Goal: Check status: Check status

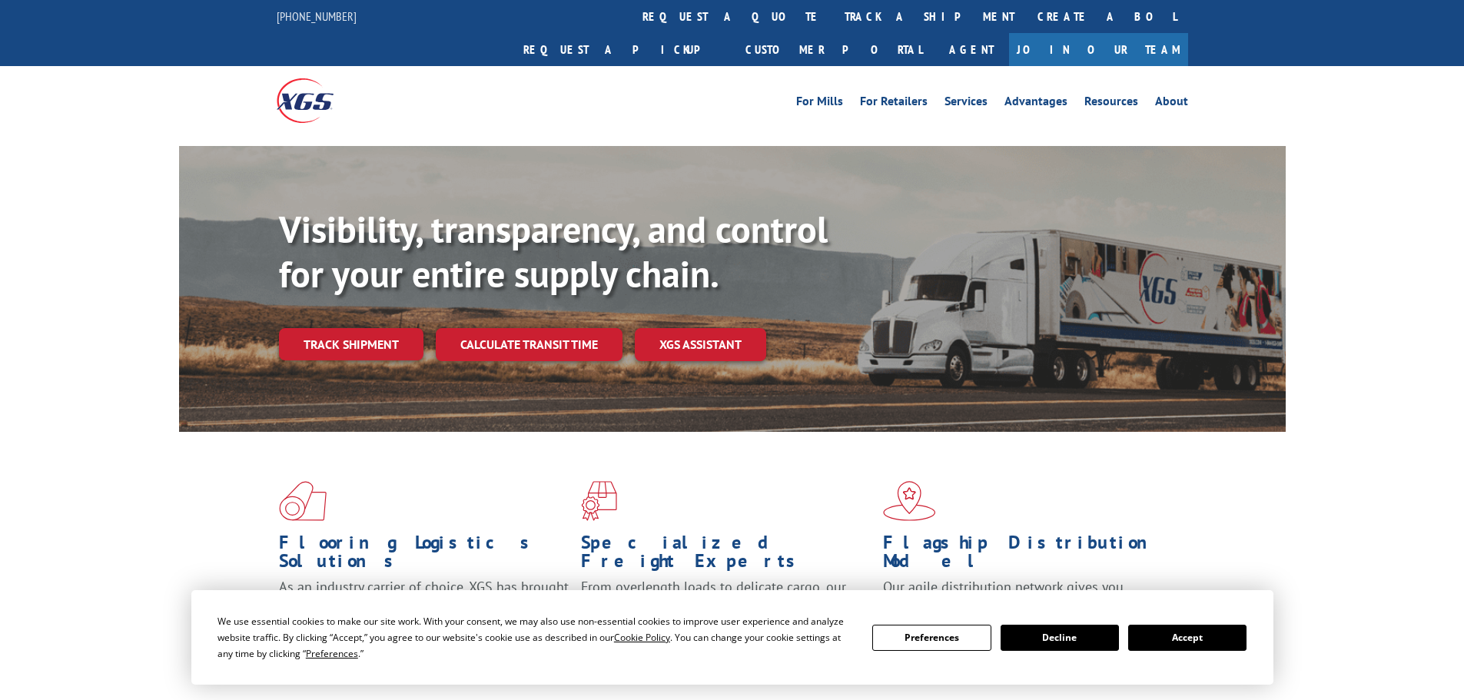
drag, startPoint x: 1197, startPoint y: 642, endPoint x: 1189, endPoint y: 639, distance: 9.0
click at [1197, 642] on button "Accept" at bounding box center [1187, 638] width 118 height 26
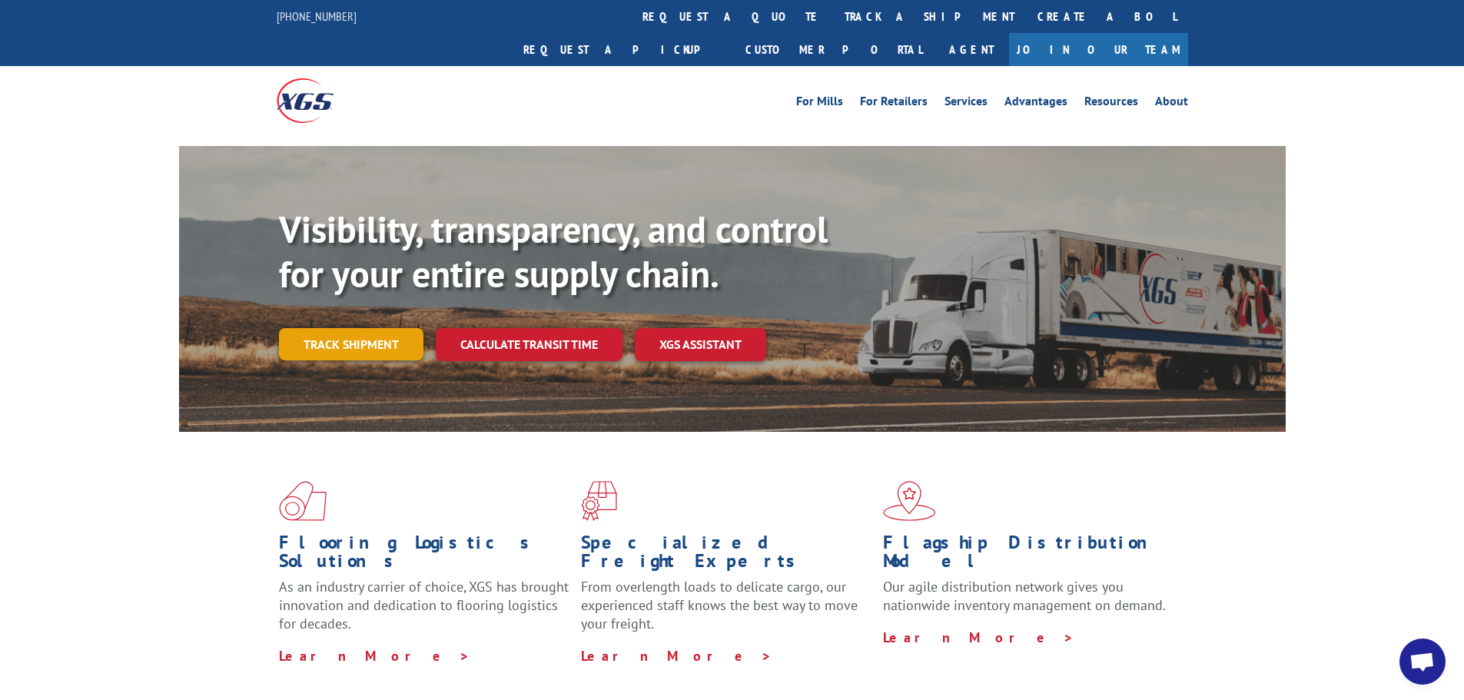
click at [363, 328] on link "Track shipment" at bounding box center [351, 344] width 144 height 32
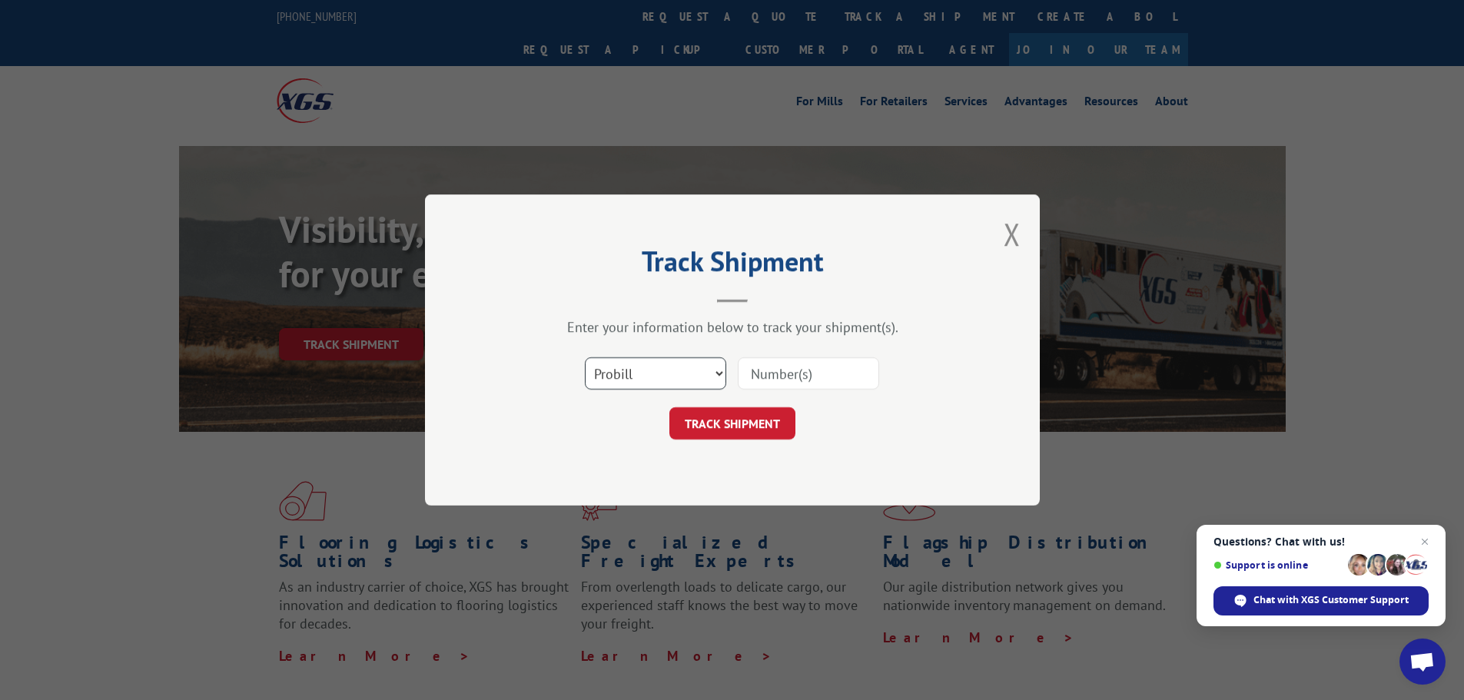
click at [707, 369] on select "Select category... Probill BOL PO" at bounding box center [655, 373] width 141 height 32
select select "bol"
click at [585, 357] on select "Select category... Probill BOL PO" at bounding box center [655, 373] width 141 height 32
click at [811, 370] on input at bounding box center [808, 373] width 141 height 32
paste input "7063892"
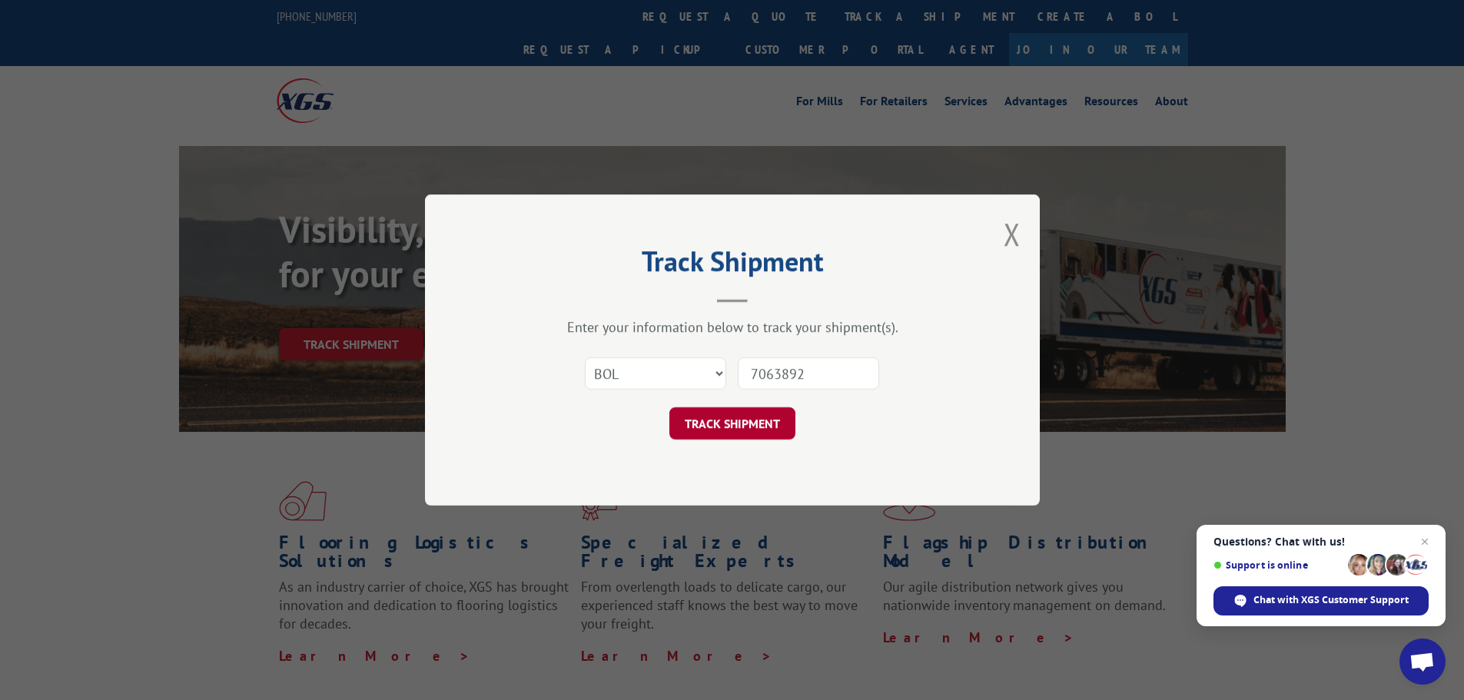
type input "7063892"
click at [712, 417] on button "TRACK SHIPMENT" at bounding box center [732, 423] width 126 height 32
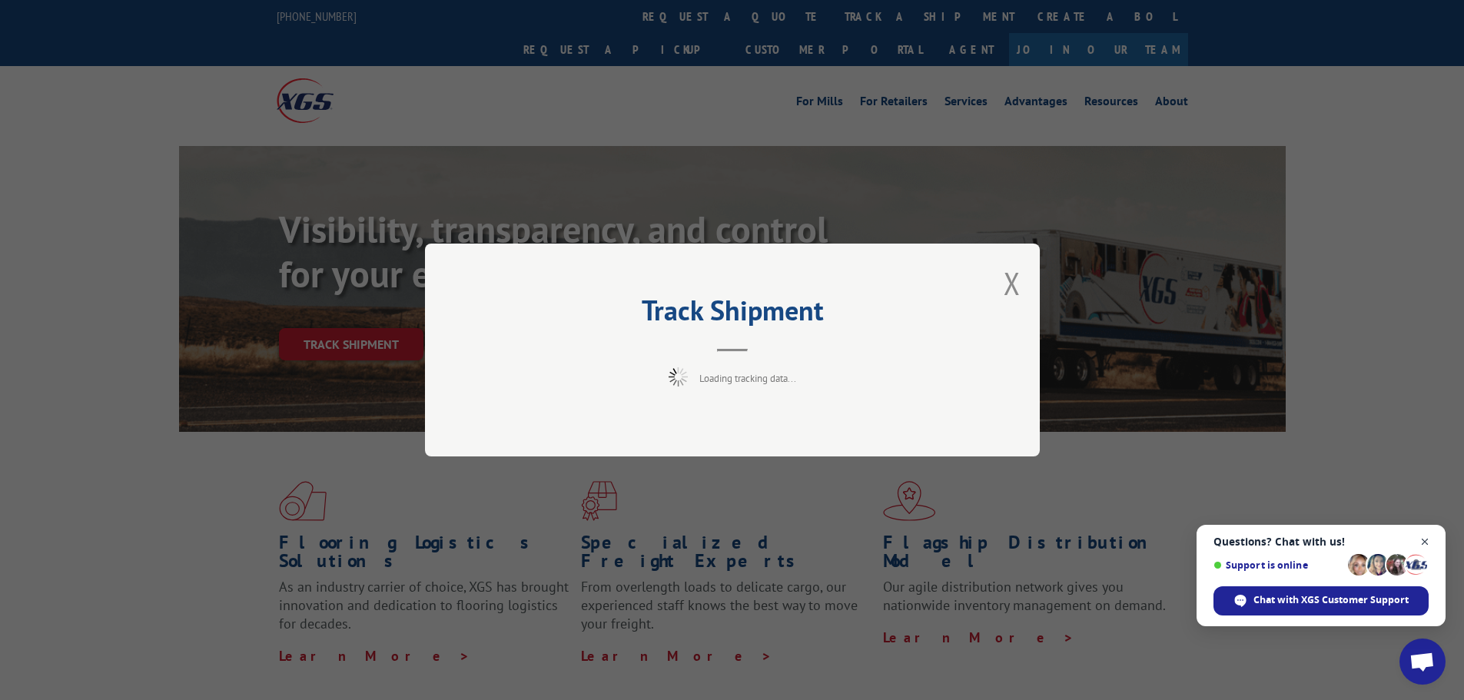
click at [1424, 539] on span "Close chat" at bounding box center [1424, 542] width 19 height 19
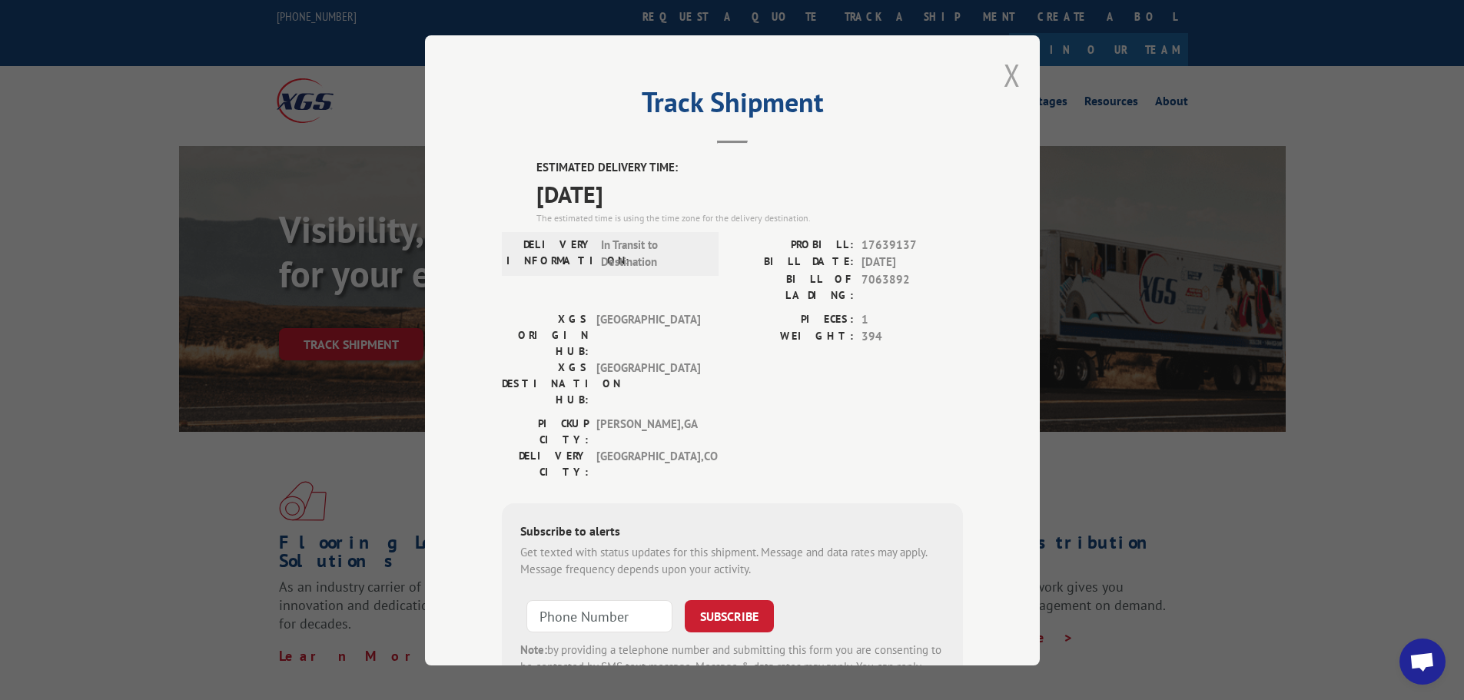
click at [1010, 73] on button "Close modal" at bounding box center [1012, 75] width 17 height 41
